Goal: Transaction & Acquisition: Subscribe to service/newsletter

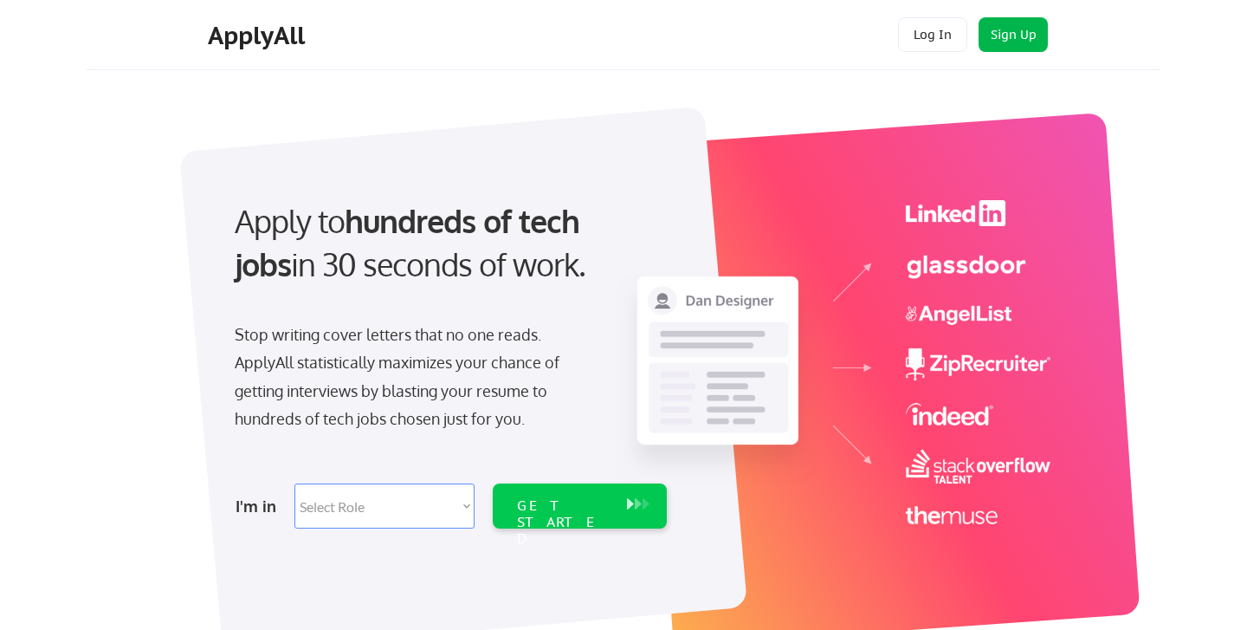
click at [1015, 30] on button "Sign Up" at bounding box center [1013, 34] width 69 height 35
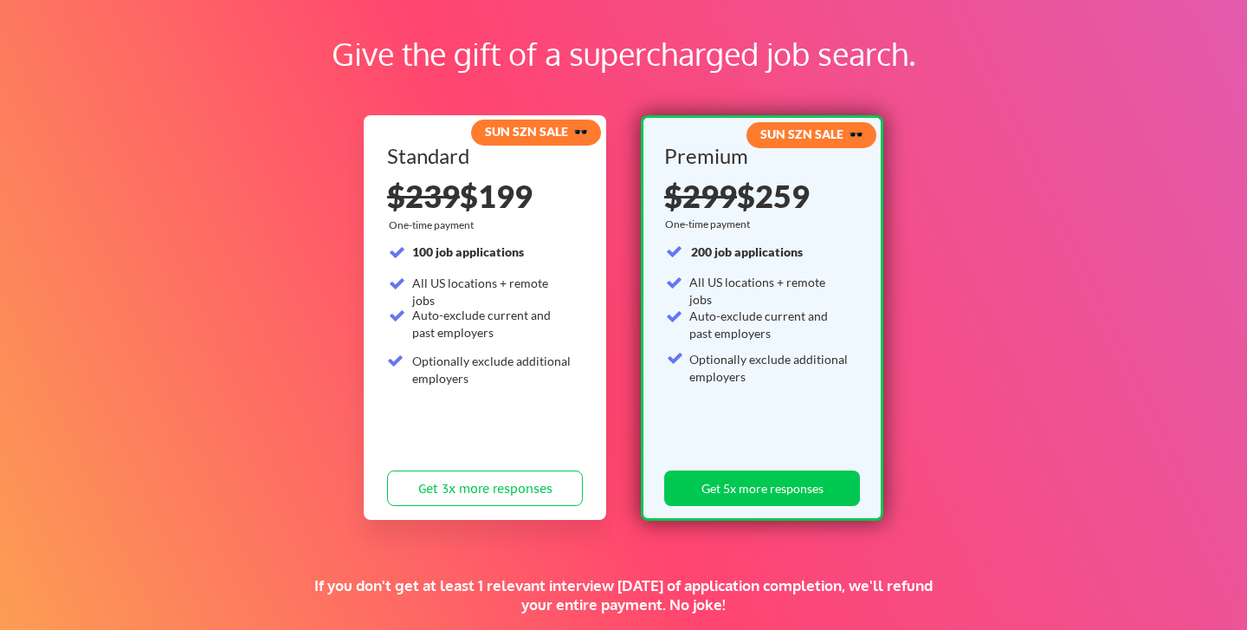
scroll to position [91, 0]
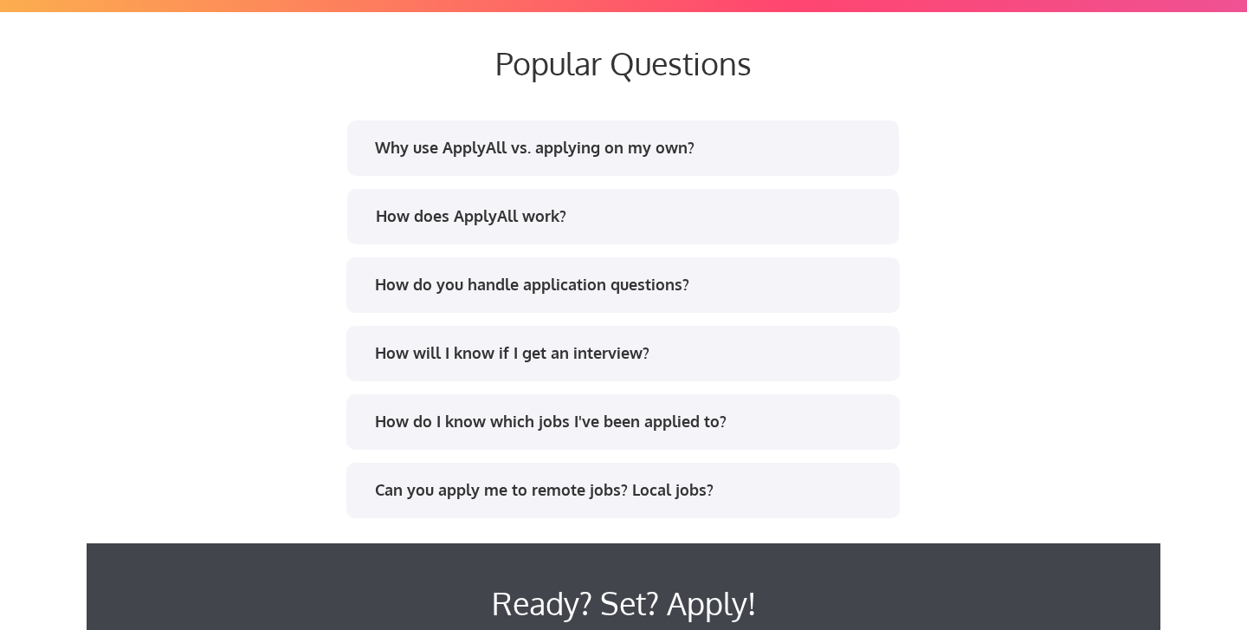
scroll to position [3308, 0]
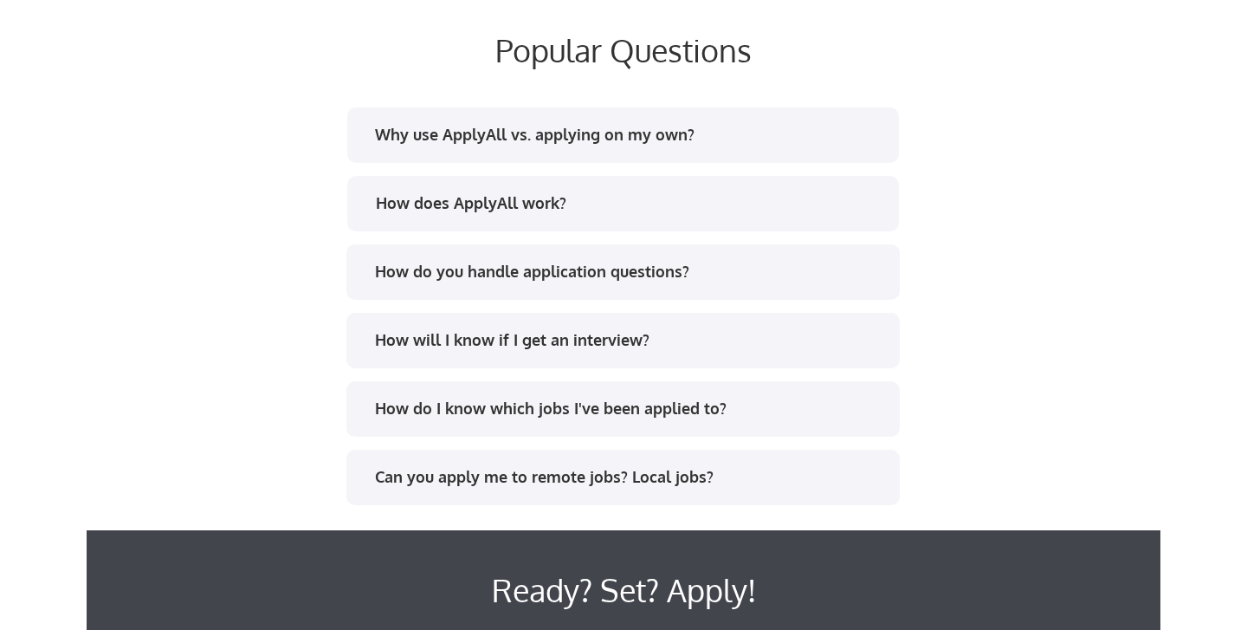
click at [491, 480] on div "Can you apply me to remote jobs? Local jobs?" at bounding box center [629, 477] width 509 height 22
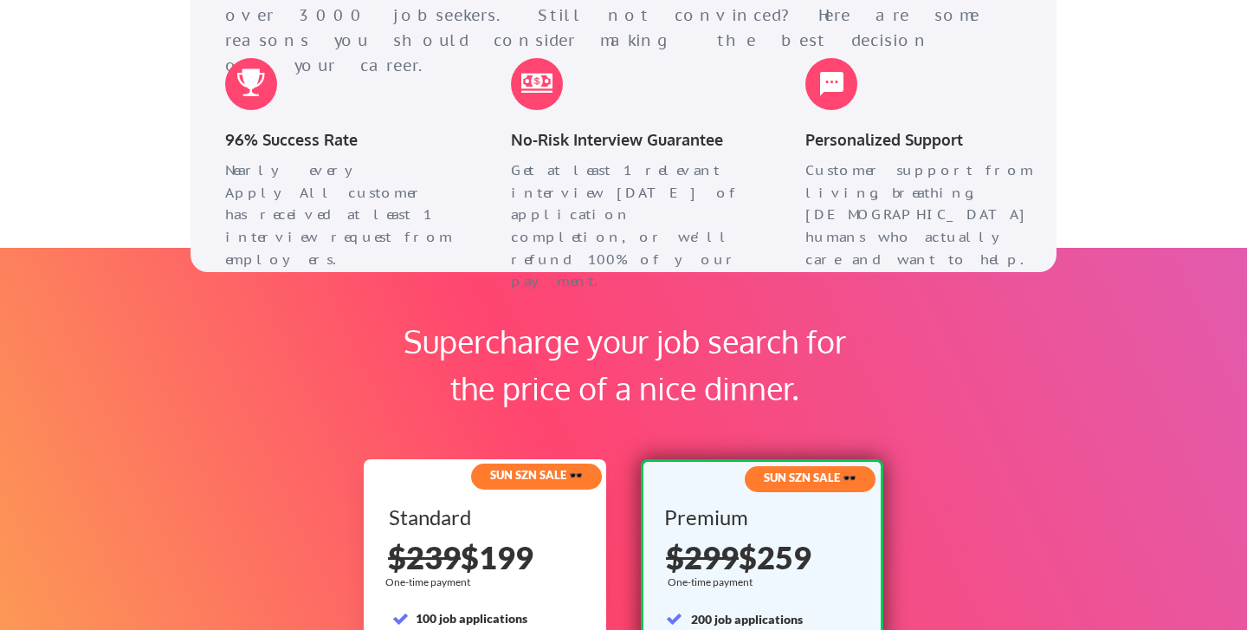
scroll to position [2238, 0]
